Goal: Find specific page/section: Locate a particular part of the current website

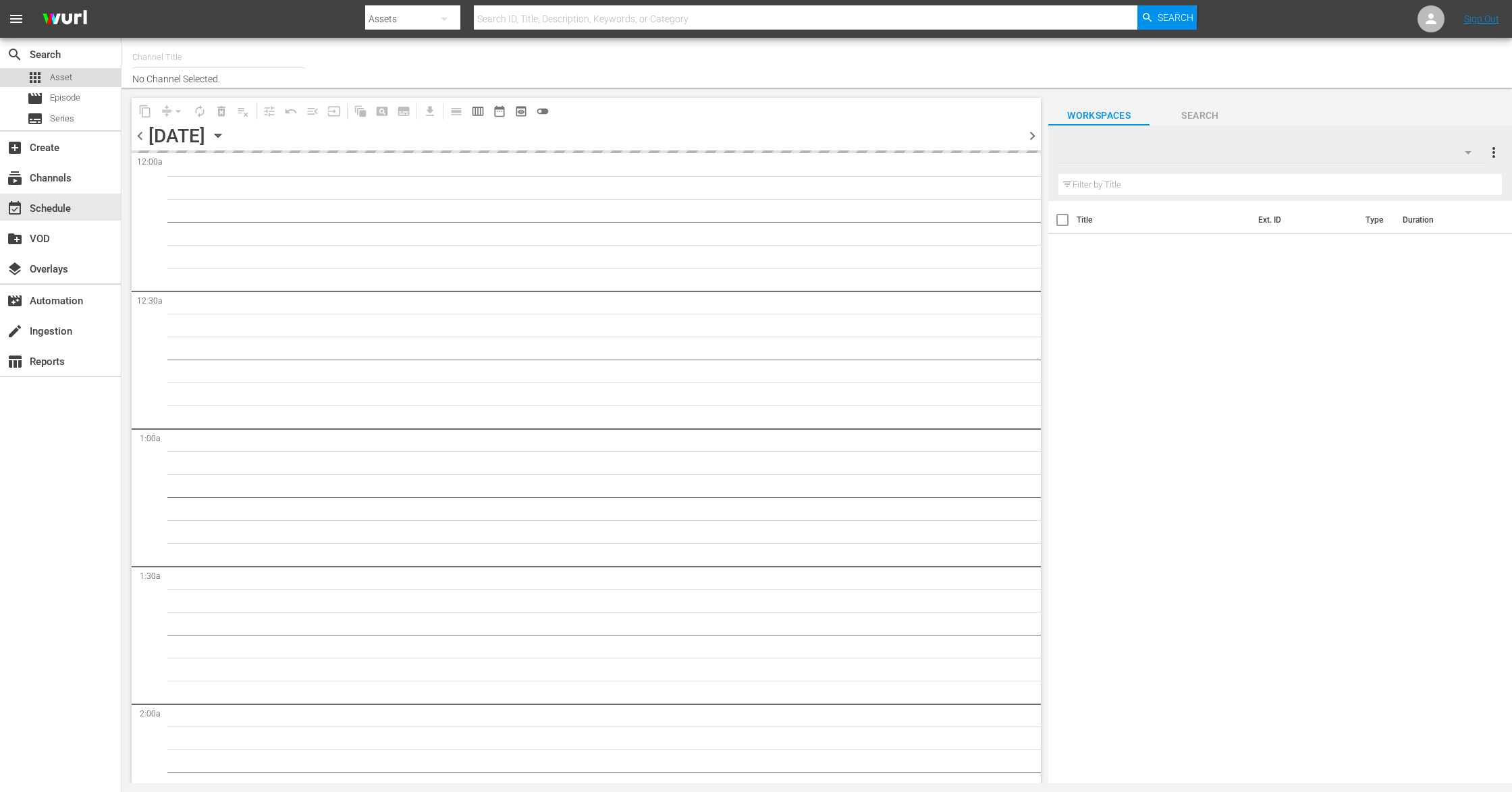
click at [59, 79] on span "Asset" at bounding box center [60, 77] width 22 height 13
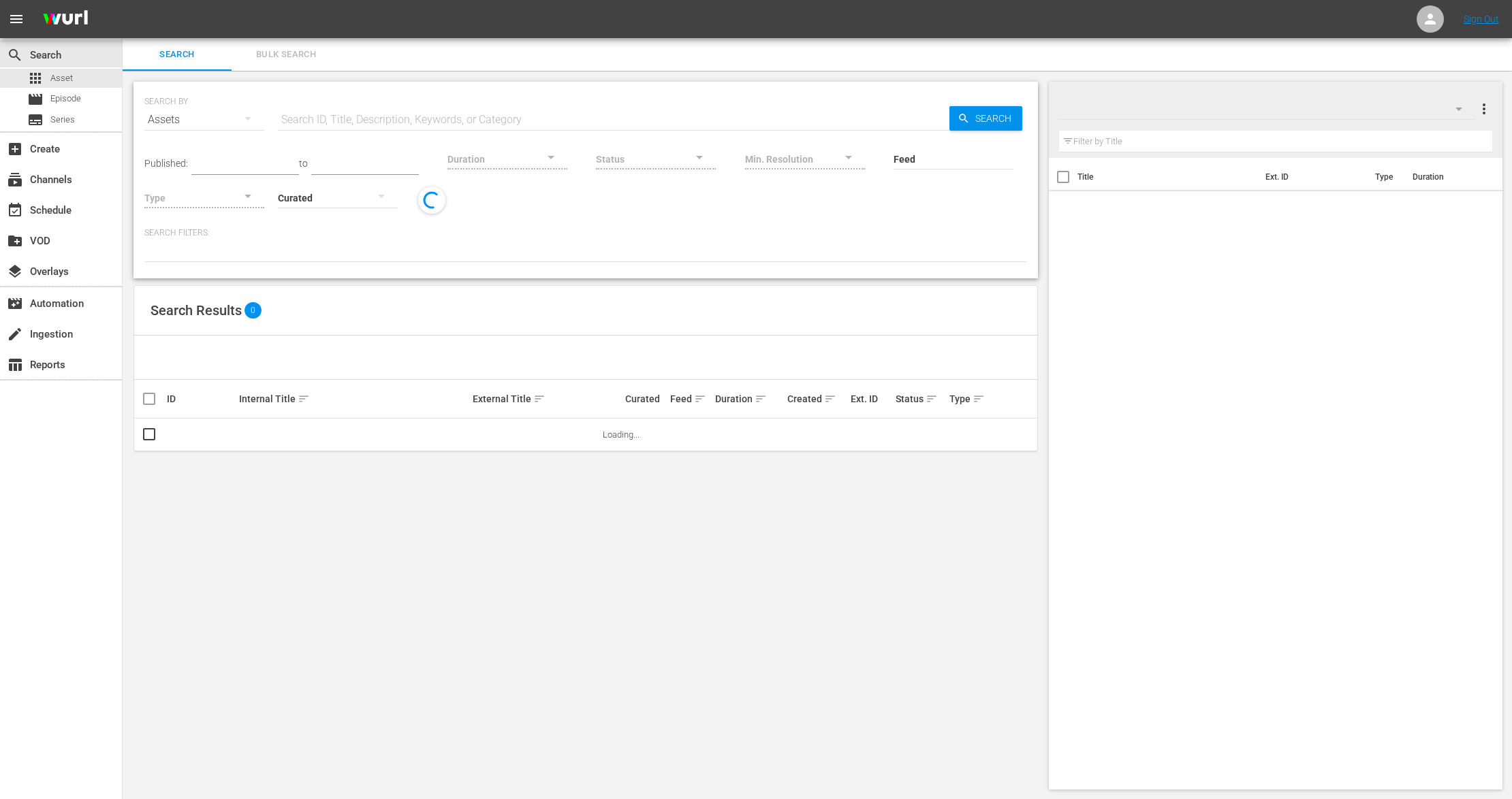
click at [317, 126] on input "text" at bounding box center [613, 120] width 671 height 33
paste input "Mulher Infernal"
type input "Mulher Infernal"
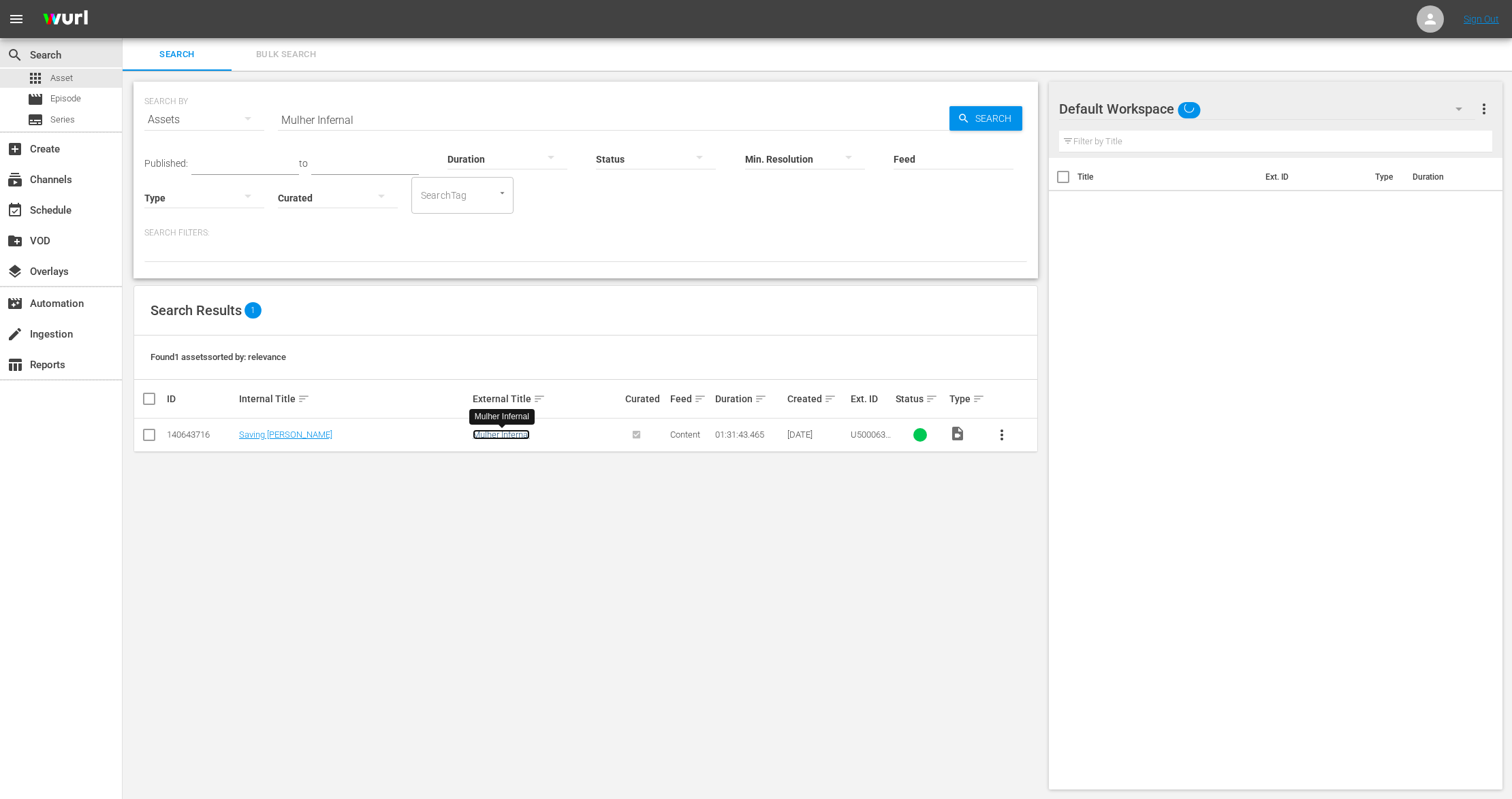
click at [499, 438] on link "Mulher Infernal" at bounding box center [501, 434] width 57 height 11
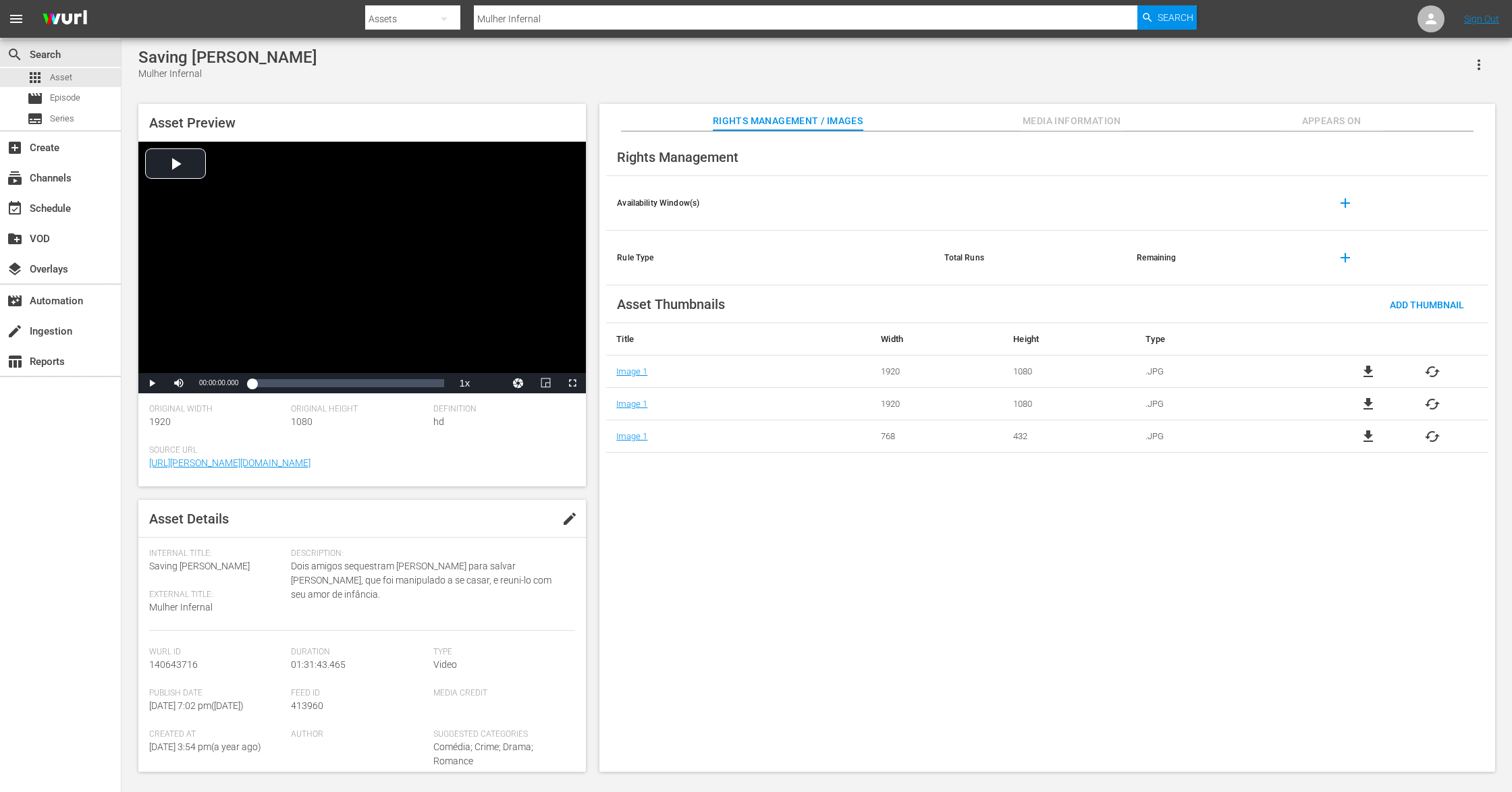
click at [889, 541] on div "Rights Management Availability Window(s) add Rule Type Total Runs Remaining add…" at bounding box center [1047, 452] width 896 height 641
click at [1327, 117] on span "Appears On" at bounding box center [1332, 121] width 101 height 17
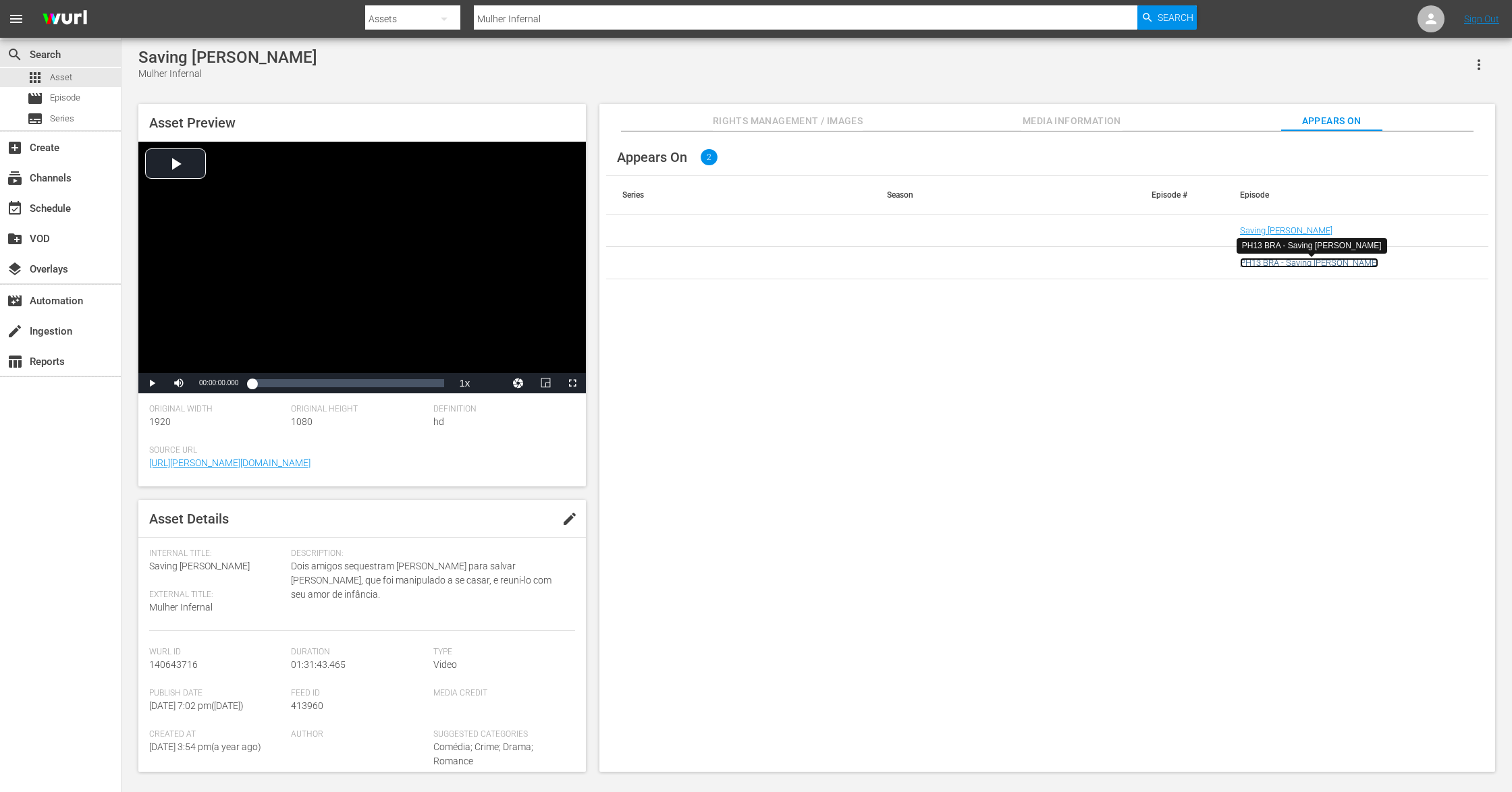
click at [1274, 263] on link "PH13 BRA - Saving [PERSON_NAME]" at bounding box center [1309, 262] width 138 height 10
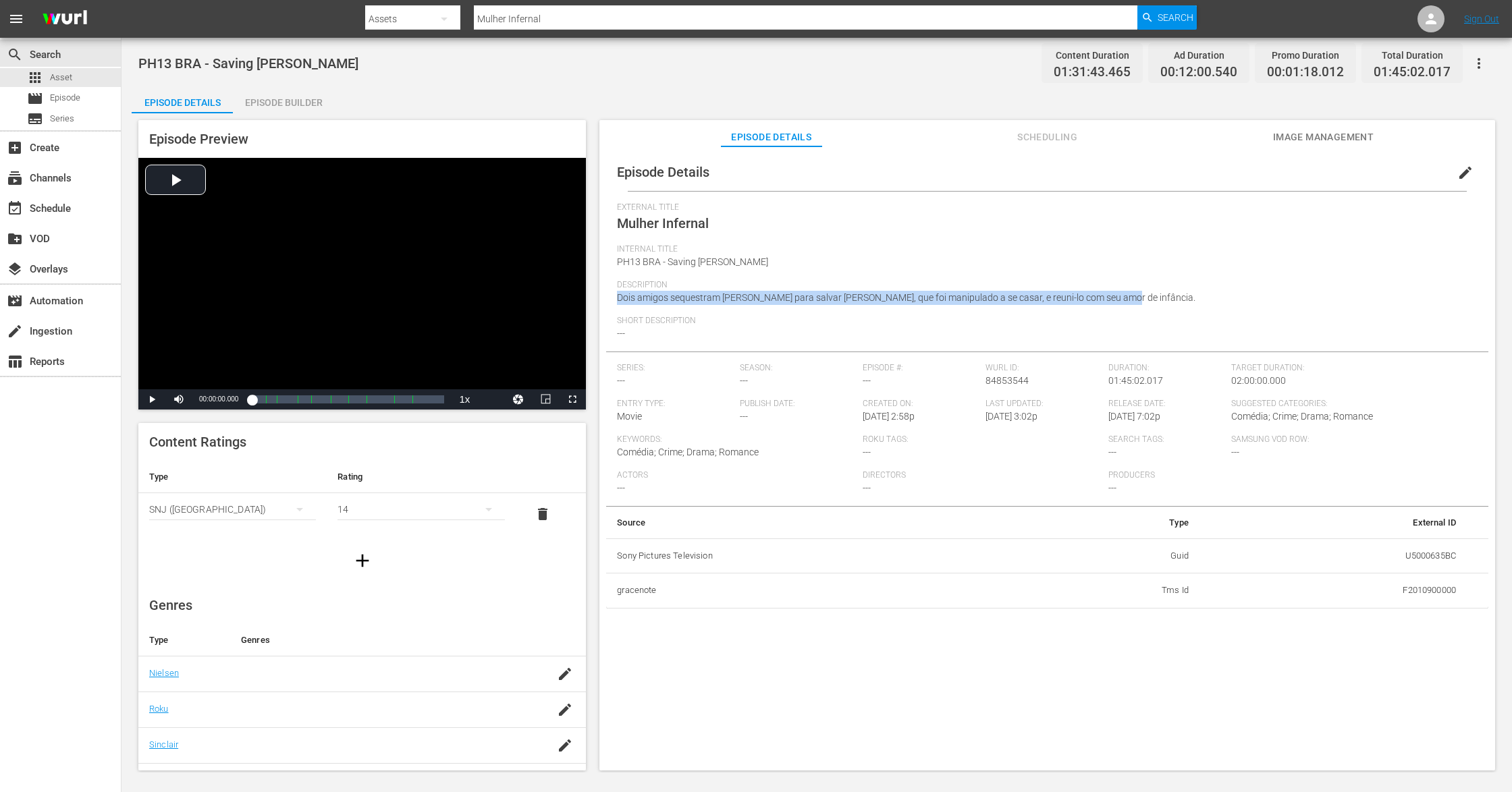
drag, startPoint x: 1111, startPoint y: 296, endPoint x: 619, endPoint y: 301, distance: 492.0
click at [619, 301] on div "Description Dois amigos sequestram [PERSON_NAME] para salvar [PERSON_NAME], que…" at bounding box center [1047, 298] width 861 height 35
click at [919, 665] on div "Episode Details edit External Title Mulher Infernal Internal Title PH13 BRA - S…" at bounding box center [1047, 465] width 896 height 637
